Goal: Task Accomplishment & Management: Manage account settings

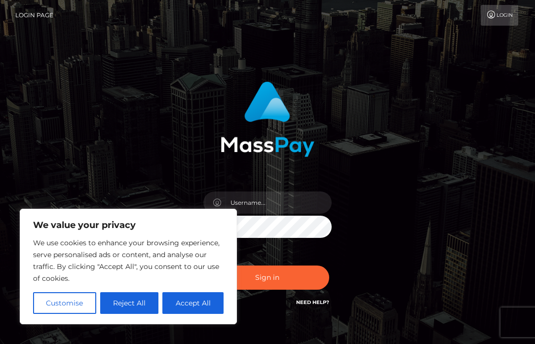
click at [281, 106] on img at bounding box center [268, 119] width 94 height 76
click at [192, 308] on button "Accept All" at bounding box center [192, 303] width 61 height 22
checkbox input "true"
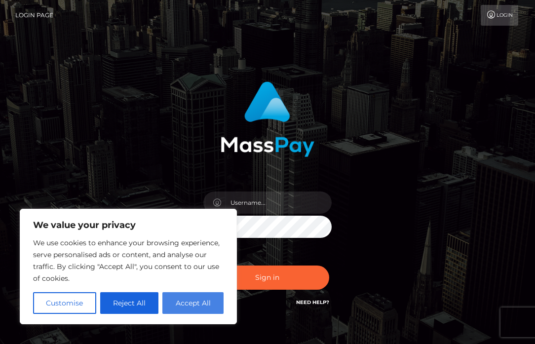
checkbox input "true"
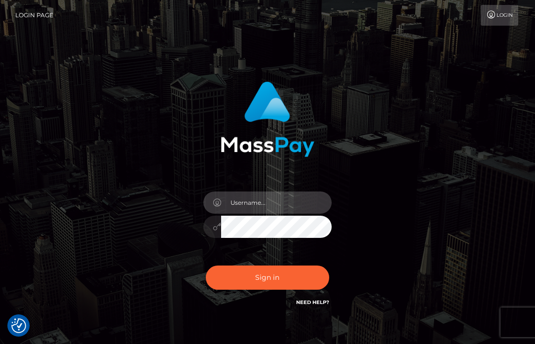
click at [242, 200] on input "text" at bounding box center [276, 203] width 111 height 22
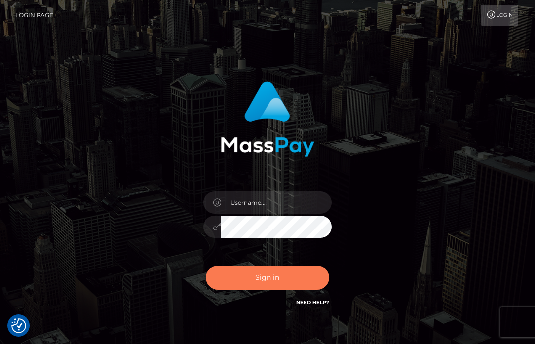
click at [243, 283] on button "Sign in" at bounding box center [267, 278] width 123 height 24
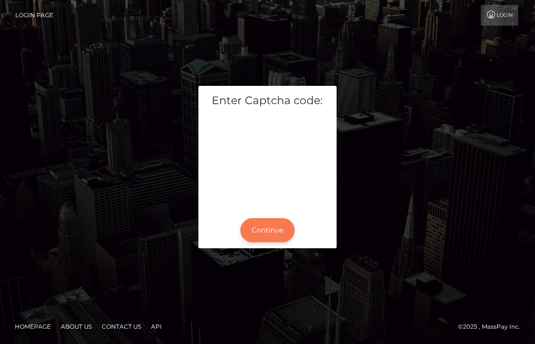
click at [262, 222] on button "Continue" at bounding box center [267, 230] width 54 height 24
